Goal: Task Accomplishment & Management: Manage account settings

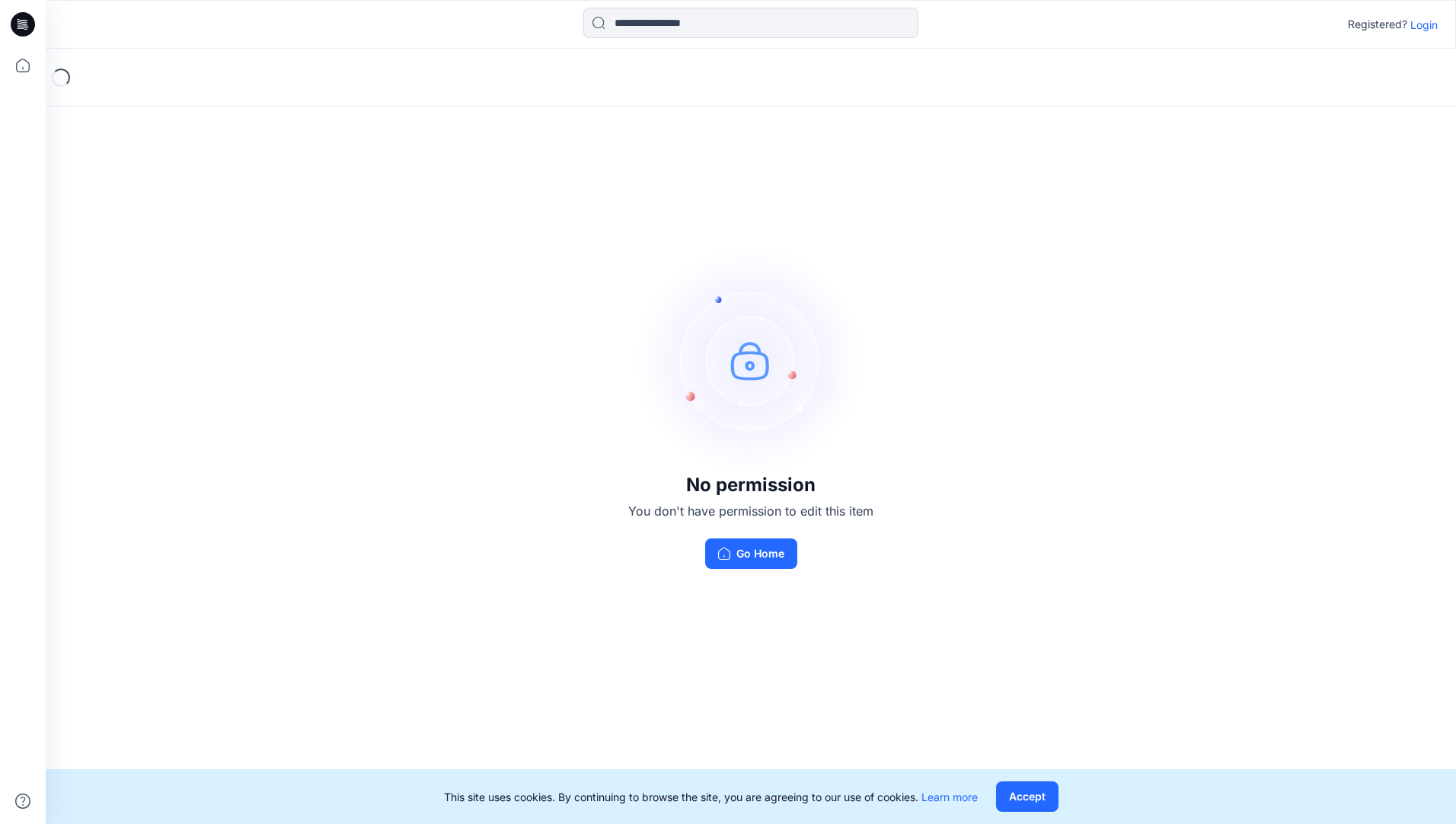
click at [565, 513] on div "No permission You don't have permission to edit this item Go Home" at bounding box center [750, 408] width 1410 height 718
click at [1032, 787] on button "Accept" at bounding box center [1028, 796] width 62 height 30
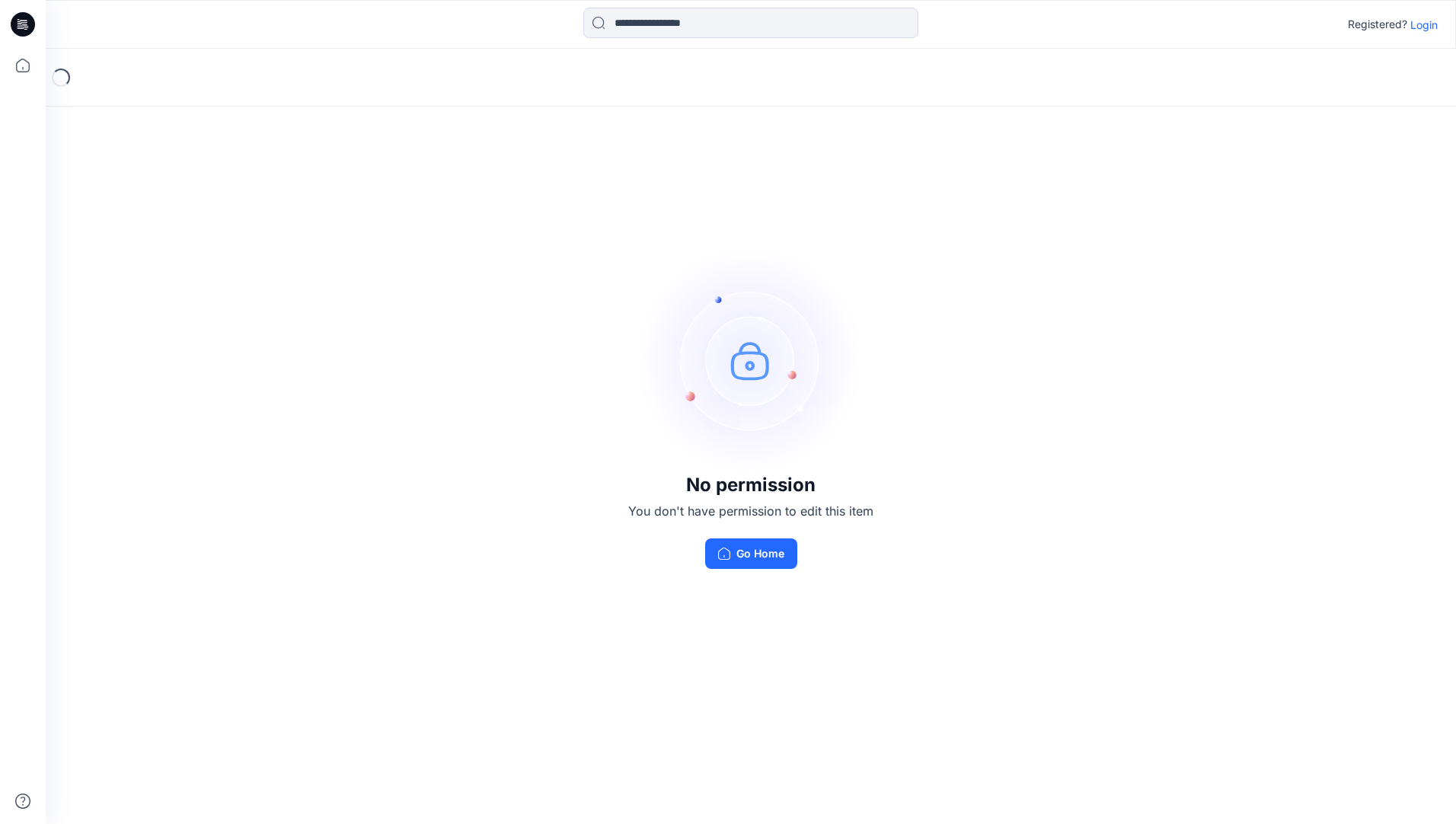
click at [1423, 25] on p "Login" at bounding box center [1424, 25] width 28 height 16
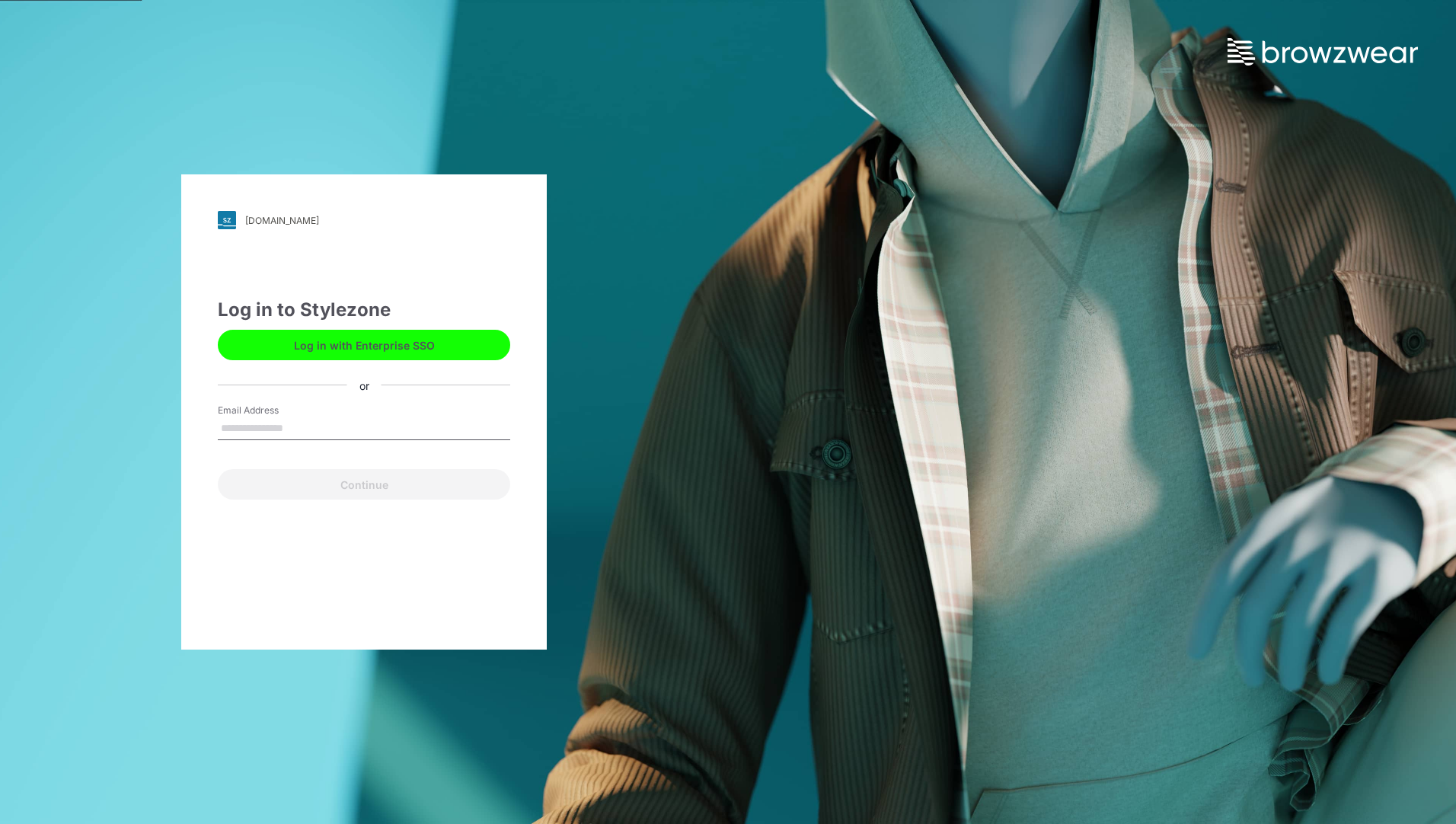
click at [290, 428] on input "Email Address" at bounding box center [364, 429] width 293 height 23
type input "**********"
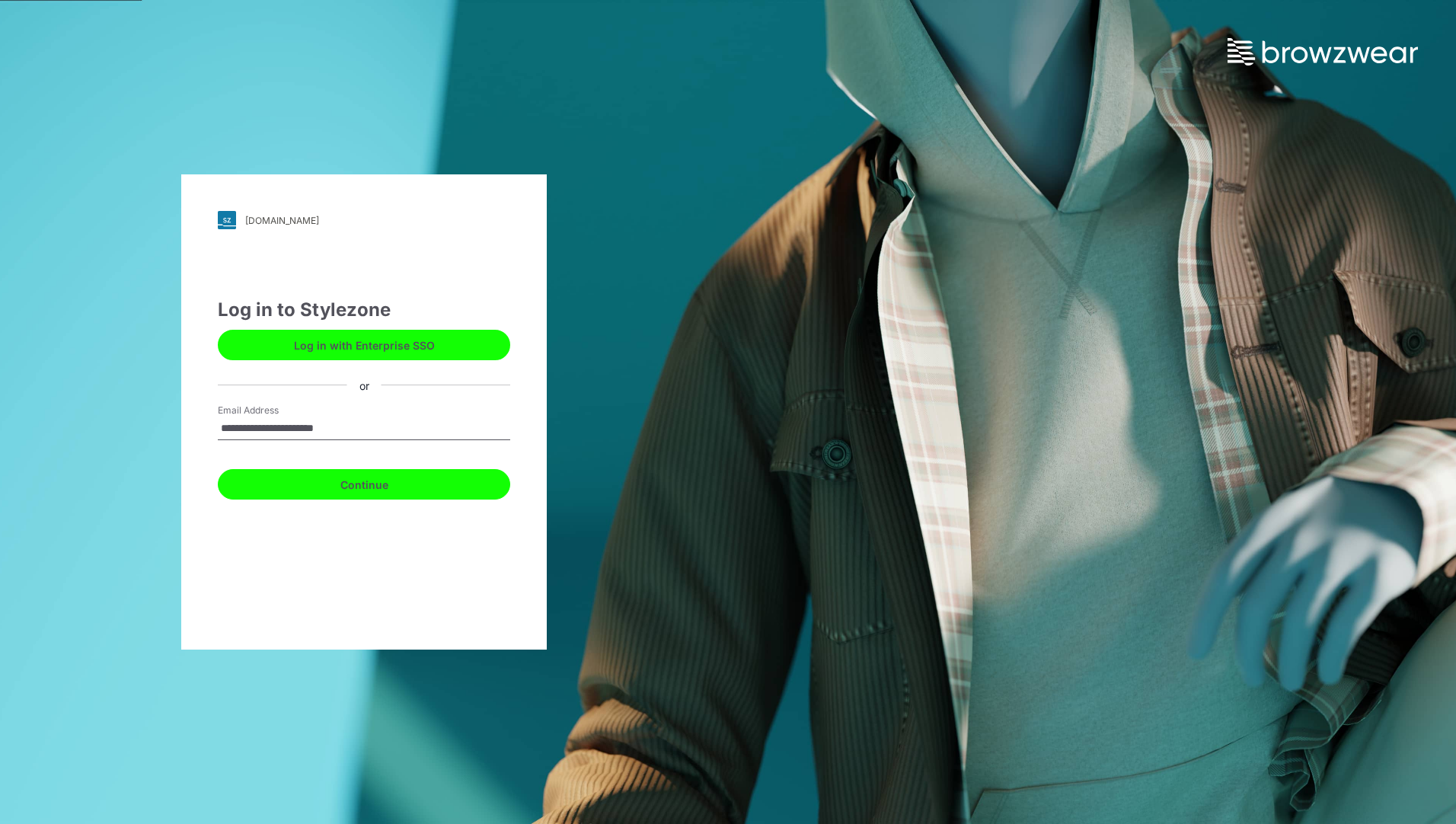
click at [311, 479] on button "Continue" at bounding box center [364, 484] width 293 height 30
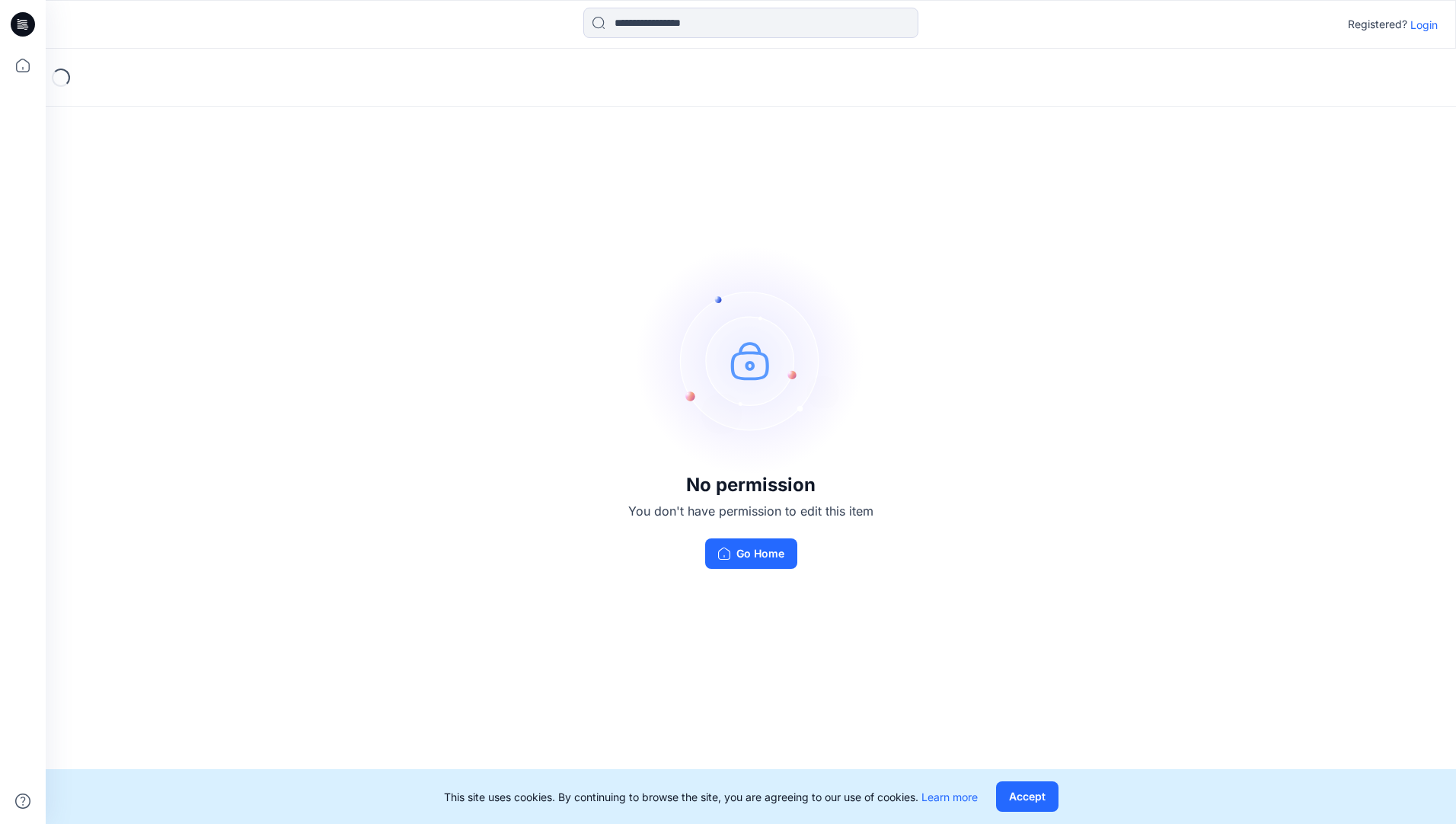
click at [66, 78] on div "Loading..." at bounding box center [60, 77] width 22 height 22
click at [1031, 802] on button "Accept" at bounding box center [1028, 796] width 62 height 30
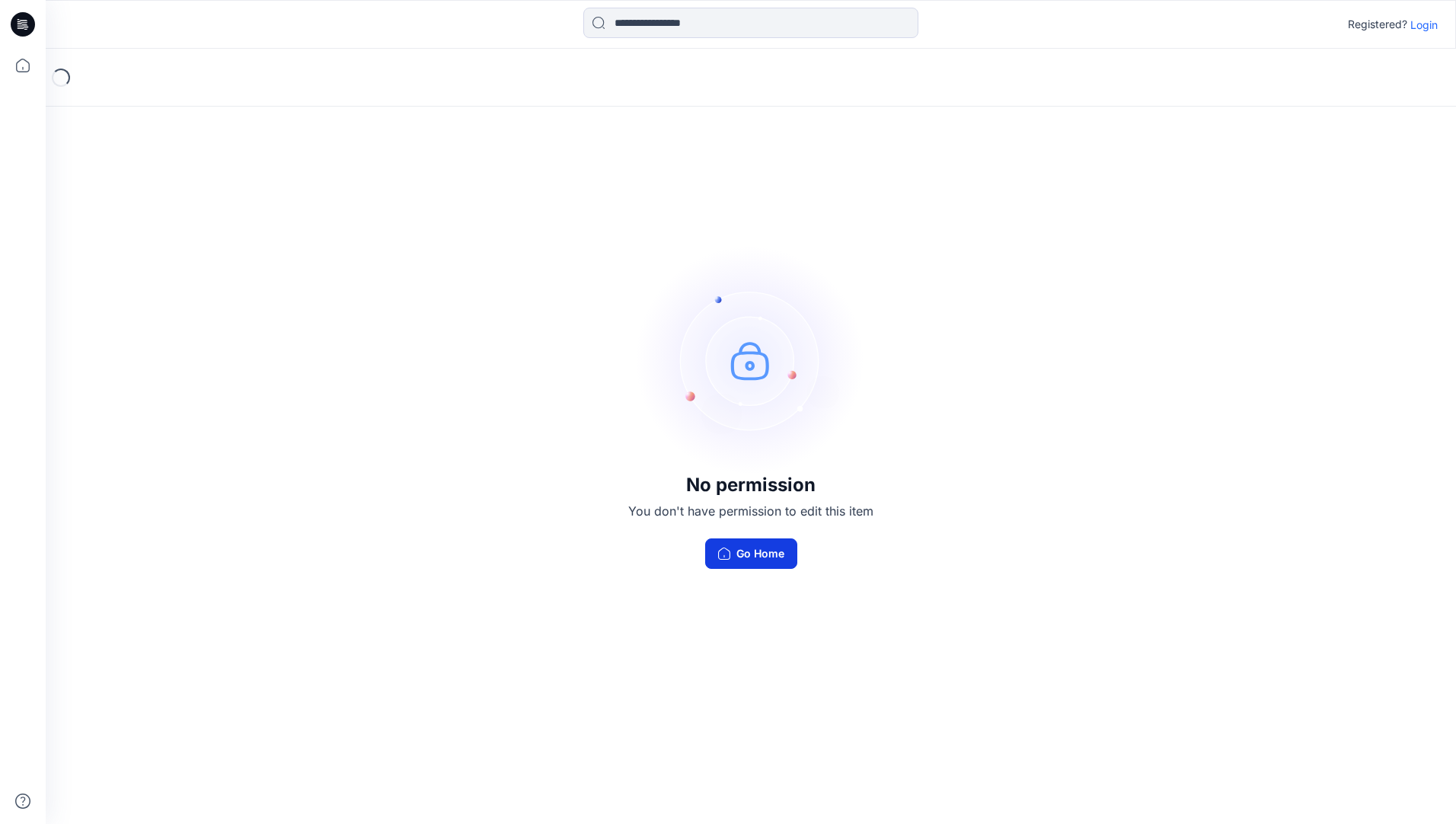
click at [759, 550] on button "Go Home" at bounding box center [751, 553] width 92 height 30
